Goal: Task Accomplishment & Management: Manage account settings

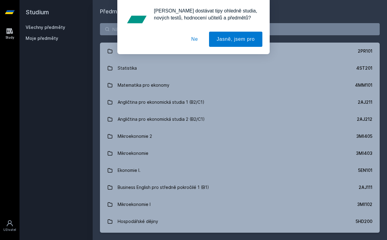
click at [196, 40] on button "Ne" at bounding box center [195, 39] width 22 height 15
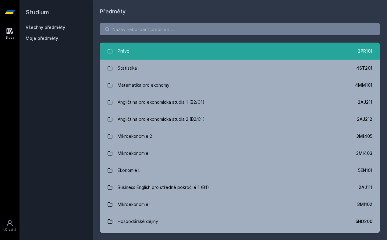
click at [174, 51] on link "Právo 2PR101" at bounding box center [239, 51] width 279 height 17
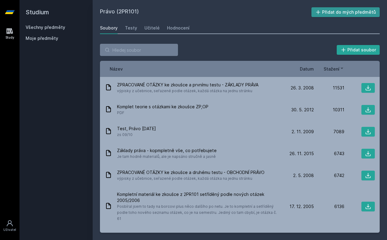
click at [336, 15] on button "Přidat do mých předmětů" at bounding box center [345, 12] width 68 height 10
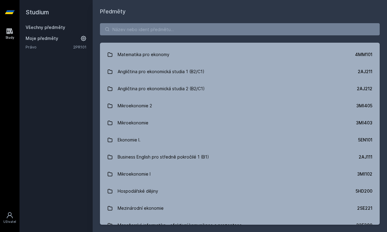
scroll to position [31, 0]
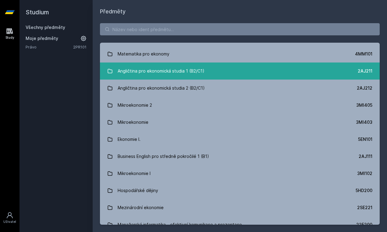
click at [157, 75] on div "Angličtina pro ekonomická studia 1 (B2/C1)" at bounding box center [160, 71] width 87 height 12
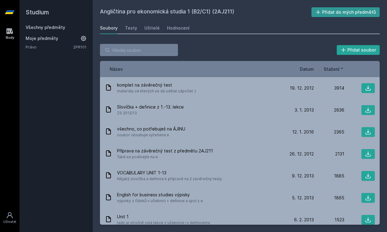
click at [337, 11] on button "Přidat do mých předmětů" at bounding box center [345, 12] width 68 height 10
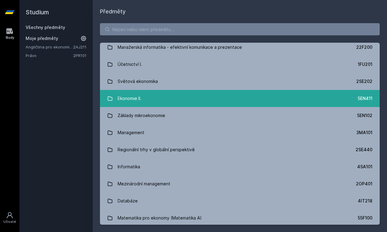
scroll to position [212, 0]
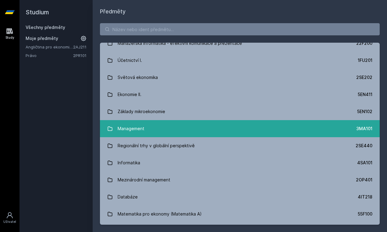
click at [136, 127] on div "Management" at bounding box center [130, 128] width 27 height 12
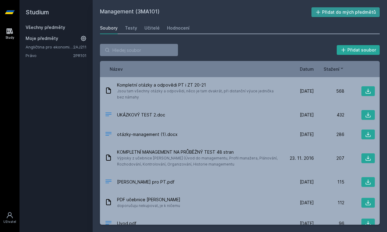
click at [356, 14] on button "Přidat do mých předmětů" at bounding box center [345, 12] width 68 height 10
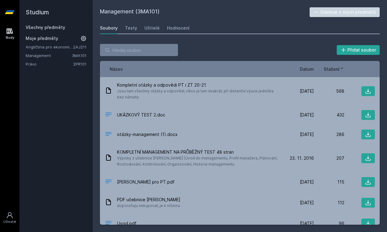
click at [330, 15] on button "Odebrat z mých předmětů" at bounding box center [344, 12] width 70 height 10
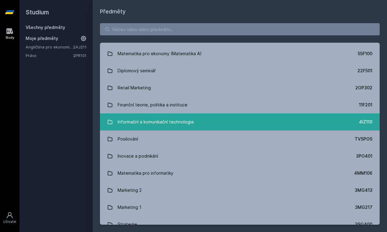
scroll to position [374, 0]
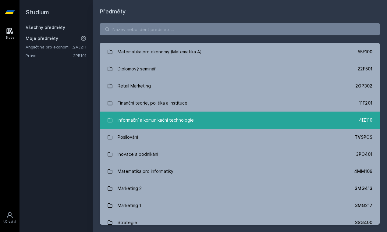
click at [133, 120] on div "Informační a komunikační technologie" at bounding box center [155, 120] width 76 height 12
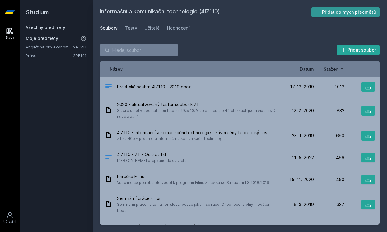
click at [329, 14] on button "Přidat do mých předmětů" at bounding box center [345, 12] width 68 height 10
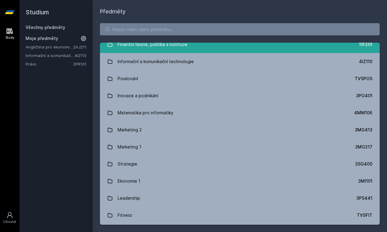
scroll to position [433, 0]
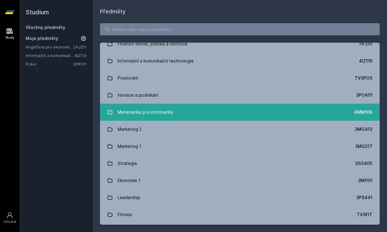
click at [152, 110] on div "Matematika pro informatiky" at bounding box center [145, 112] width 56 height 12
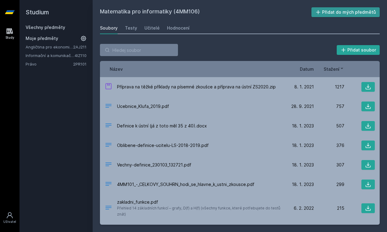
click at [328, 11] on button "Přidat do mých předmětů" at bounding box center [345, 12] width 68 height 10
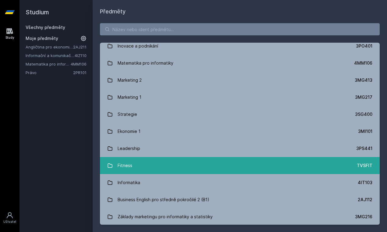
scroll to position [483, 0]
click at [136, 166] on link "Fitness TVSFIT" at bounding box center [239, 164] width 279 height 17
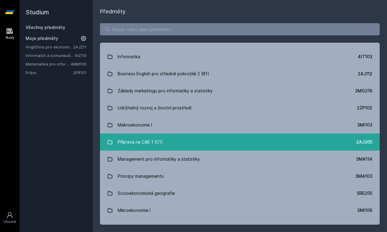
scroll to position [610, 0]
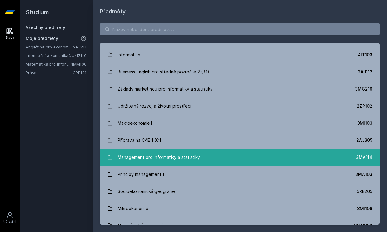
click at [148, 156] on div "Management pro informatiky a statistiky" at bounding box center [158, 157] width 82 height 12
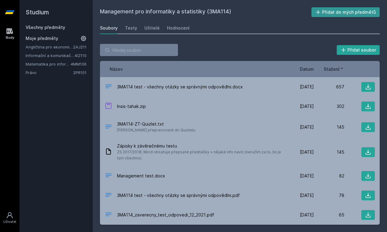
click at [338, 14] on button "Přidat do mých předmětů" at bounding box center [345, 12] width 68 height 10
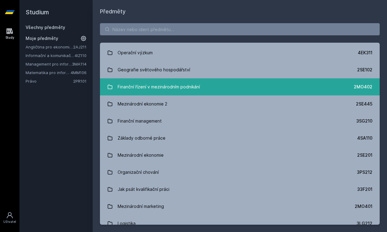
scroll to position [953, 0]
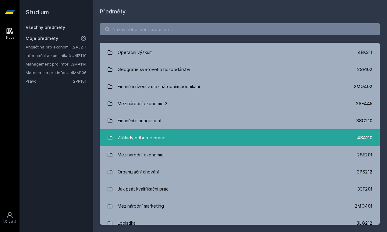
click at [138, 136] on div "Základy odborné práce" at bounding box center [141, 137] width 48 height 12
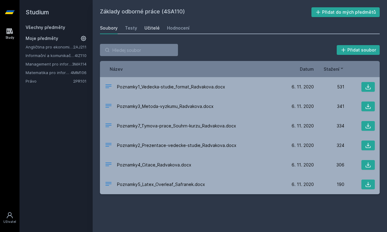
click at [145, 26] on div "Učitelé" at bounding box center [151, 28] width 15 height 6
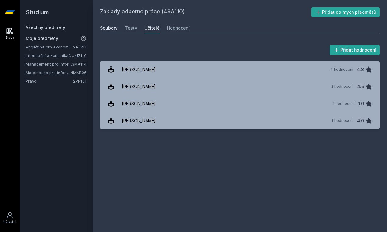
click at [113, 26] on div "Soubory" at bounding box center [109, 28] width 18 height 6
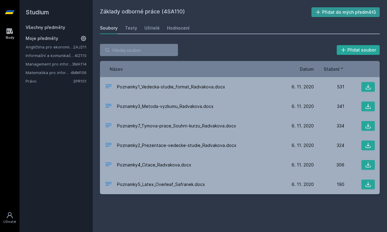
click at [328, 14] on button "Přidat do mých předmětů" at bounding box center [345, 12] width 68 height 10
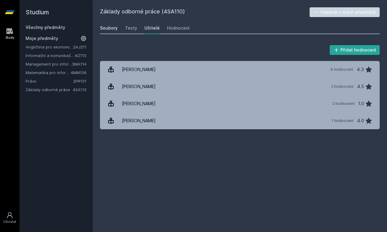
click at [110, 29] on div "Soubory" at bounding box center [109, 28] width 18 height 6
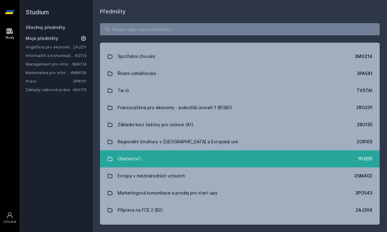
scroll to position [3046, 0]
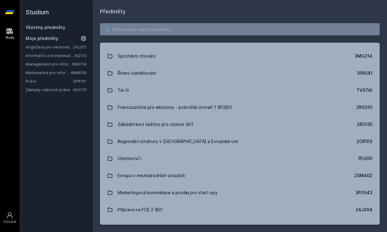
click at [211, 33] on input "search" at bounding box center [239, 29] width 279 height 12
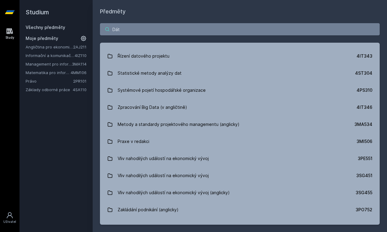
type input "Dáto"
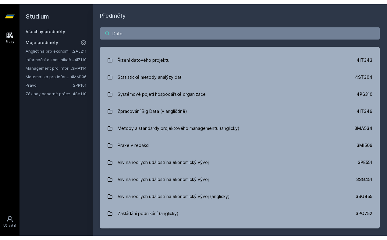
scroll to position [159, 0]
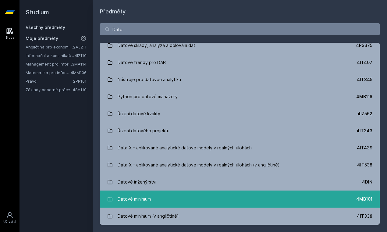
click at [153, 199] on link "Datové minimum 4MB101" at bounding box center [239, 198] width 279 height 17
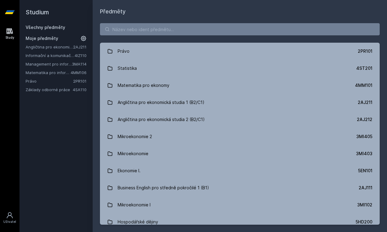
click at [66, 88] on link "Základy odborné práce" at bounding box center [49, 89] width 47 height 6
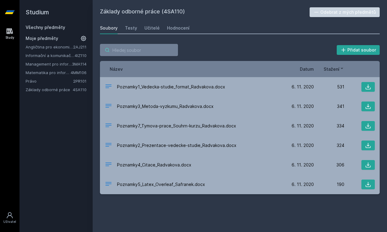
click at [154, 50] on input "search" at bounding box center [139, 50] width 78 height 12
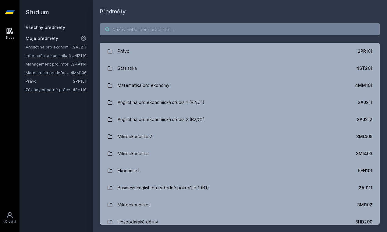
click at [134, 33] on input "search" at bounding box center [239, 29] width 279 height 12
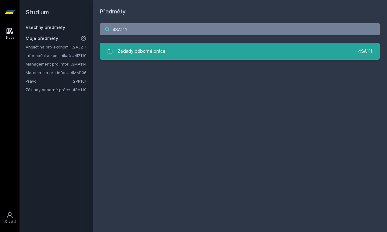
type input "4SA111"
click at [128, 53] on div "Základy odborné práce" at bounding box center [141, 51] width 48 height 12
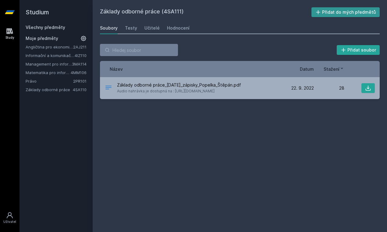
click at [342, 13] on button "Přidat do mých předmětů" at bounding box center [345, 12] width 68 height 10
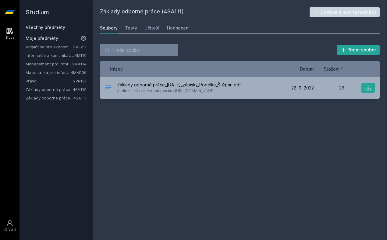
click at [40, 47] on link "Angličtina pro ekonomická studia 1 (B2/C1)" at bounding box center [49, 47] width 47 height 6
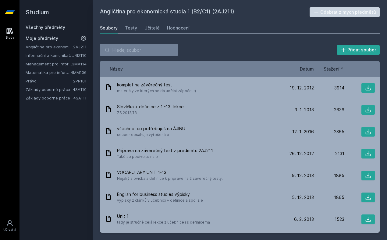
click at [43, 80] on link "Právo" at bounding box center [49, 81] width 47 height 6
